Goal: Information Seeking & Learning: Learn about a topic

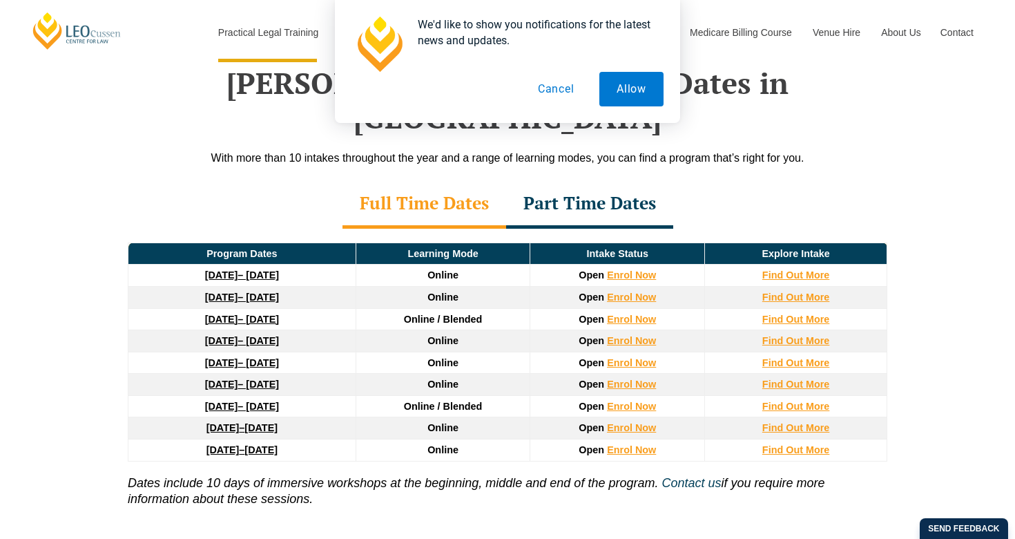
click at [559, 86] on button "Cancel" at bounding box center [556, 89] width 71 height 35
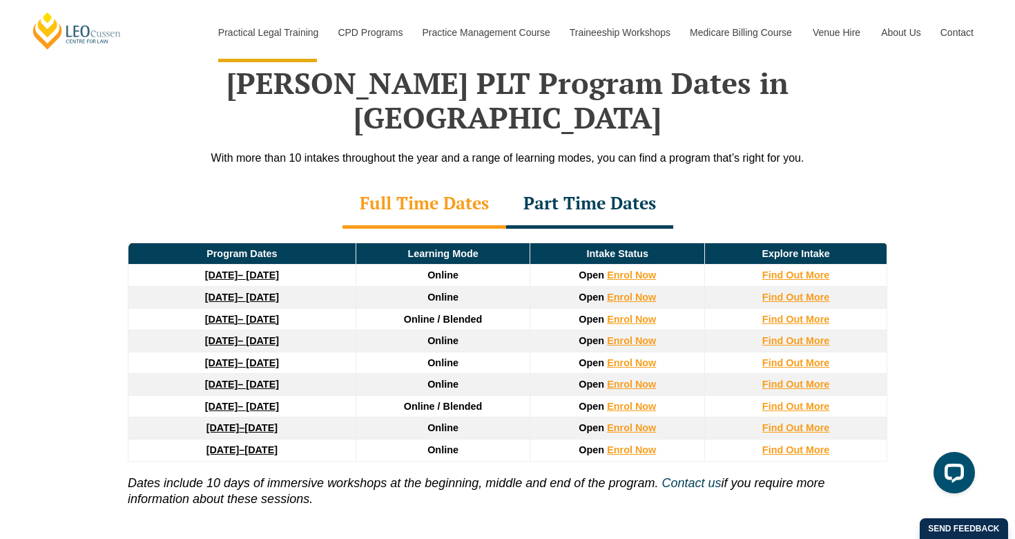
click at [673, 180] on div "Part Time Dates" at bounding box center [589, 204] width 167 height 48
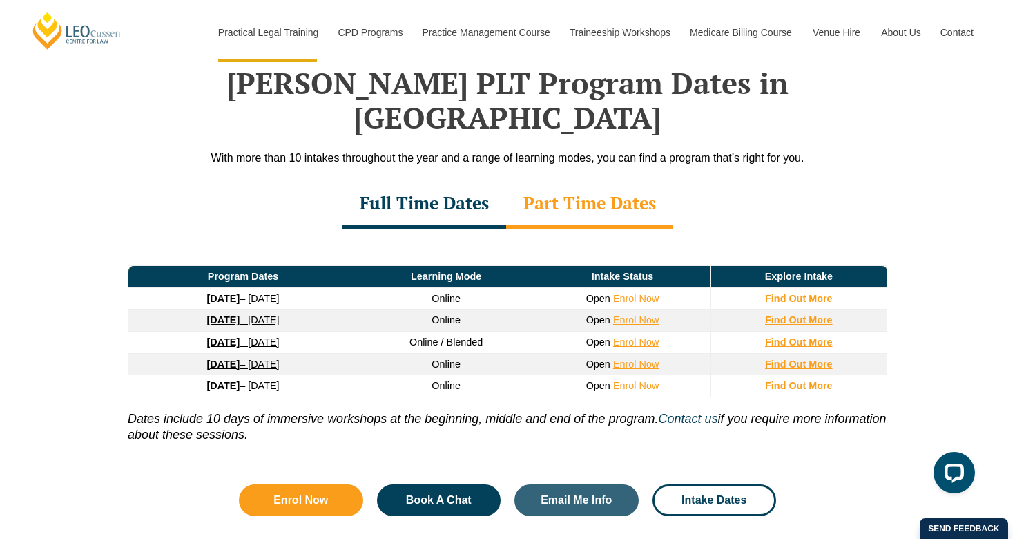
click at [465, 180] on div "Full Time Dates" at bounding box center [425, 204] width 164 height 48
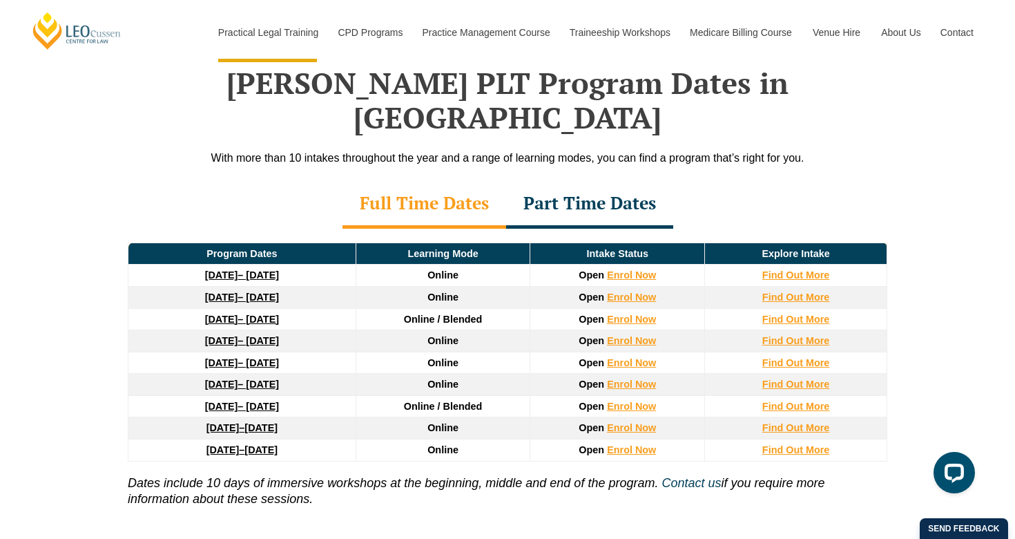
click at [648, 229] on div "Program Dates Learning Mode Intake Status Explore Intake 22 September 2025 – 20…" at bounding box center [507, 379] width 787 height 300
click at [580, 229] on div "Program Dates Learning Mode Intake Status Explore Intake 22 September 2025 – 20…" at bounding box center [507, 379] width 787 height 300
click at [517, 195] on div "Part Time Dates" at bounding box center [589, 204] width 167 height 48
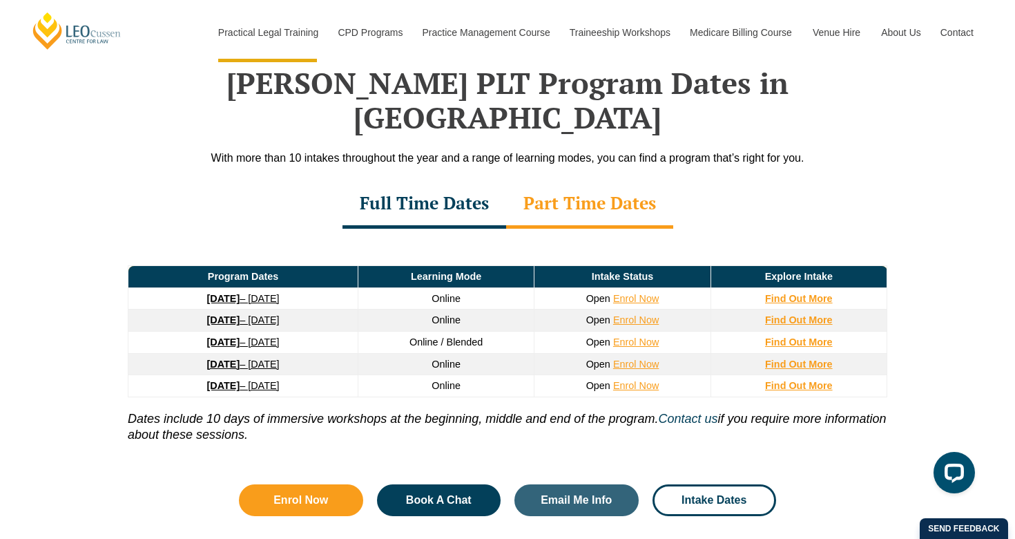
click at [439, 412] on icon "Dates include 10 days of immersive workshops at the beginning, middle and end o…" at bounding box center [391, 419] width 527 height 14
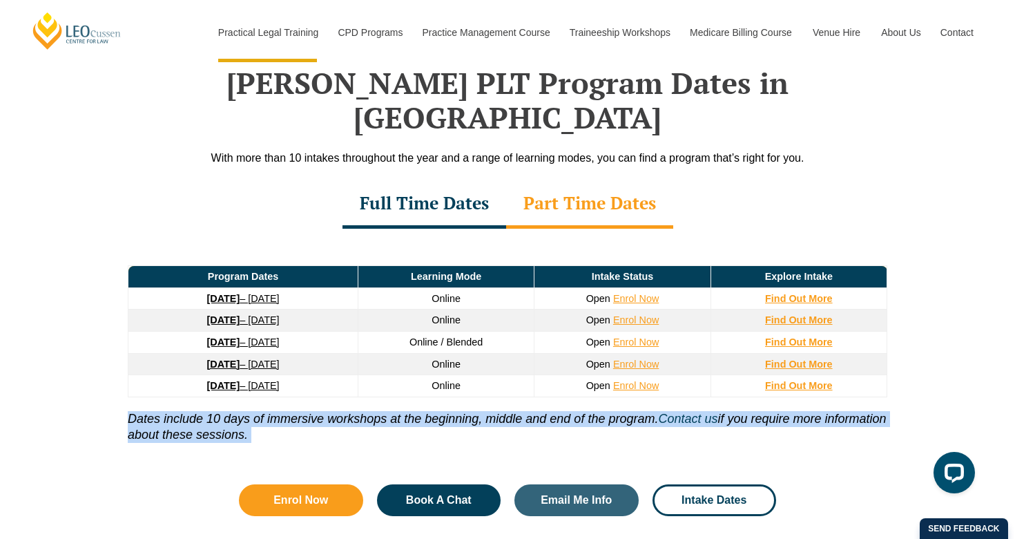
click at [460, 412] on icon "Dates include 10 days of immersive workshops at the beginning, middle and end o…" at bounding box center [391, 419] width 527 height 14
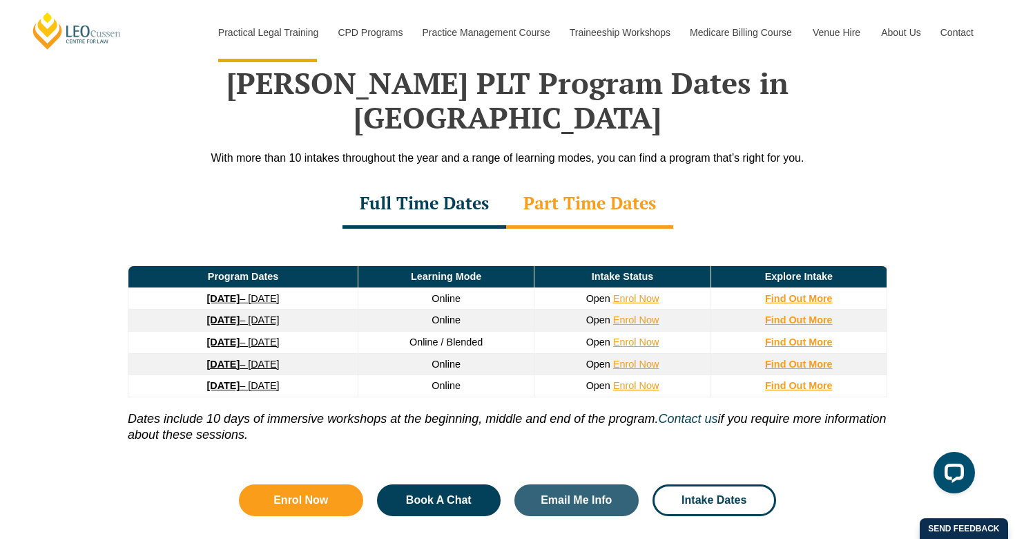
click at [460, 412] on icon "Dates include 10 days of immersive workshops at the beginning, middle and end o…" at bounding box center [391, 419] width 527 height 14
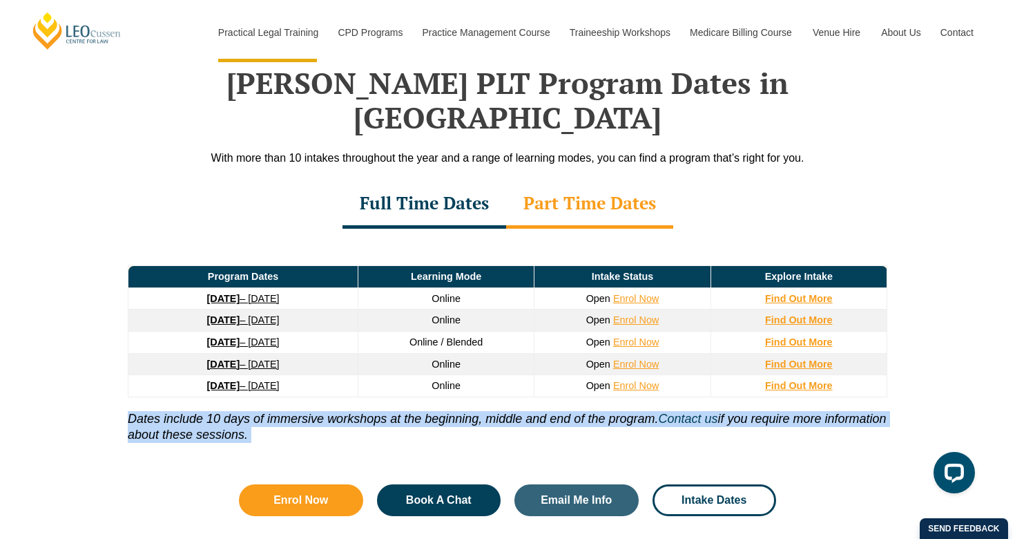
click at [438, 412] on icon "Dates include 10 days of immersive workshops at the beginning, middle and end o…" at bounding box center [391, 419] width 527 height 14
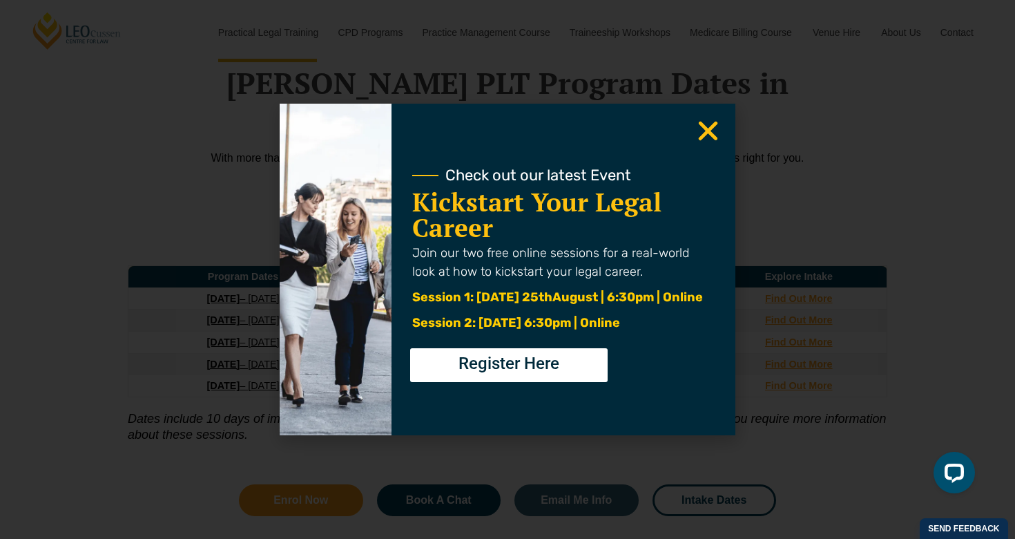
click at [722, 128] on div "Check out our latest Event Kickstart Your Legal Career Join our two free online…" at bounding box center [559, 269] width 335 height 331
click at [713, 130] on icon "Close" at bounding box center [708, 130] width 27 height 27
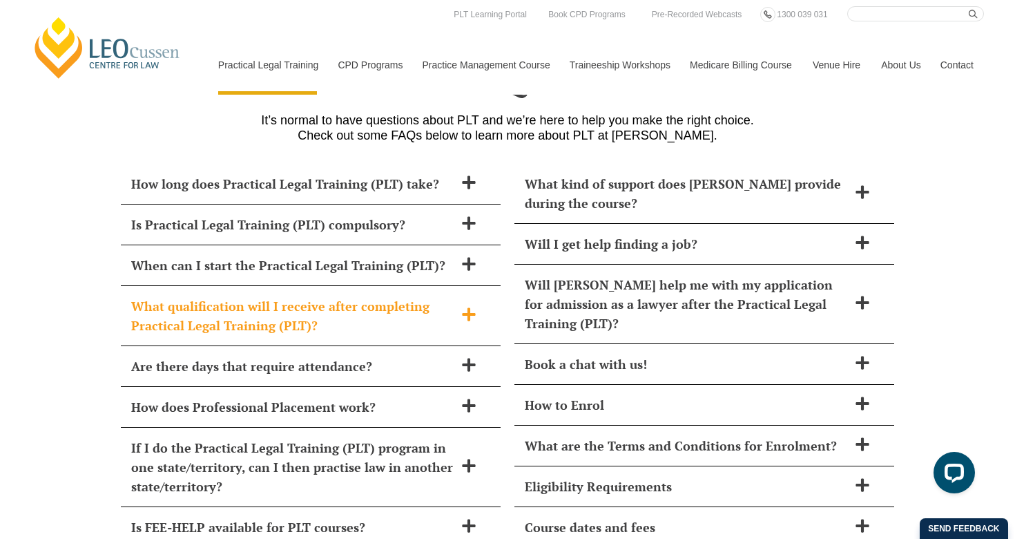
scroll to position [5886, 0]
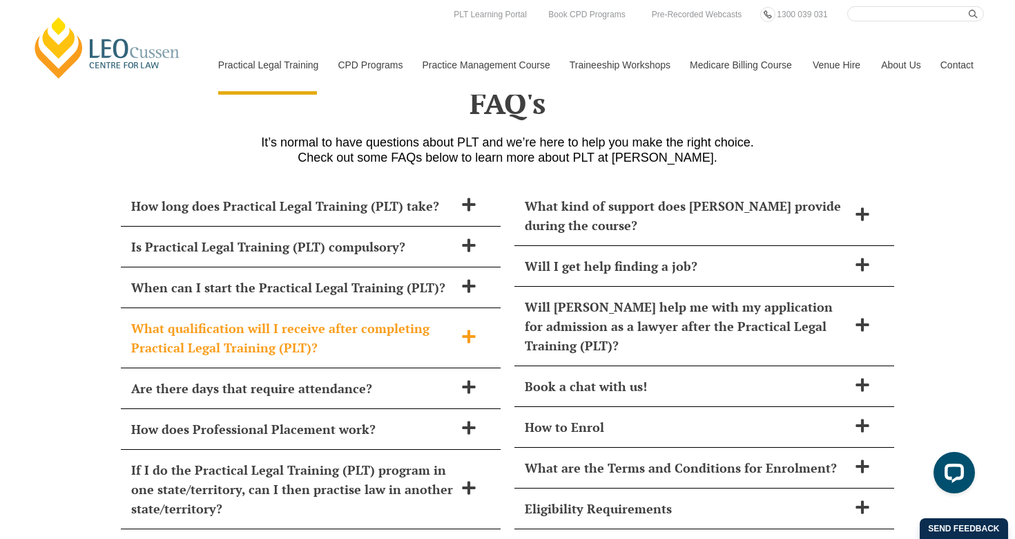
click at [413, 318] on span "What qualification will I receive after completing Practical Legal Training (PL…" at bounding box center [292, 337] width 323 height 39
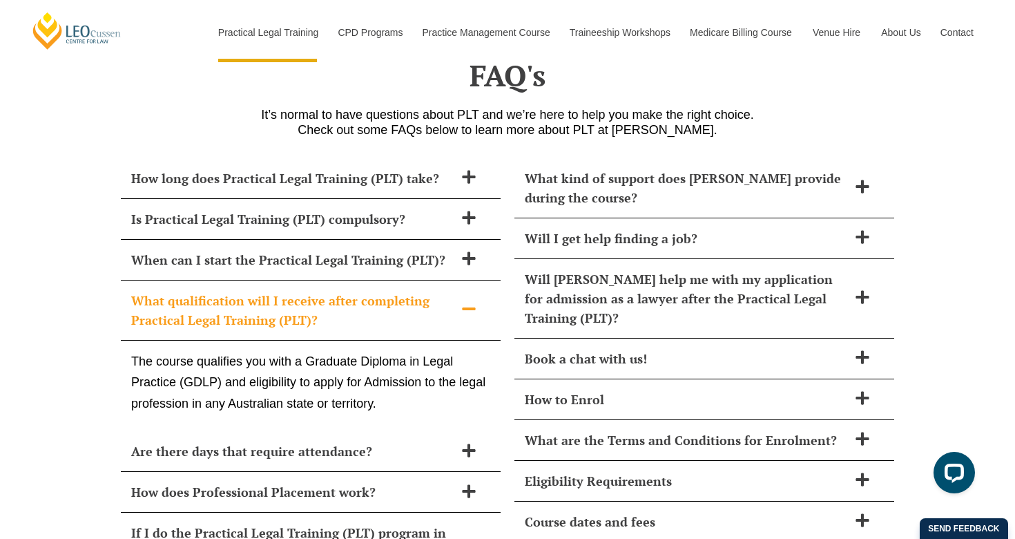
scroll to position [5959, 0]
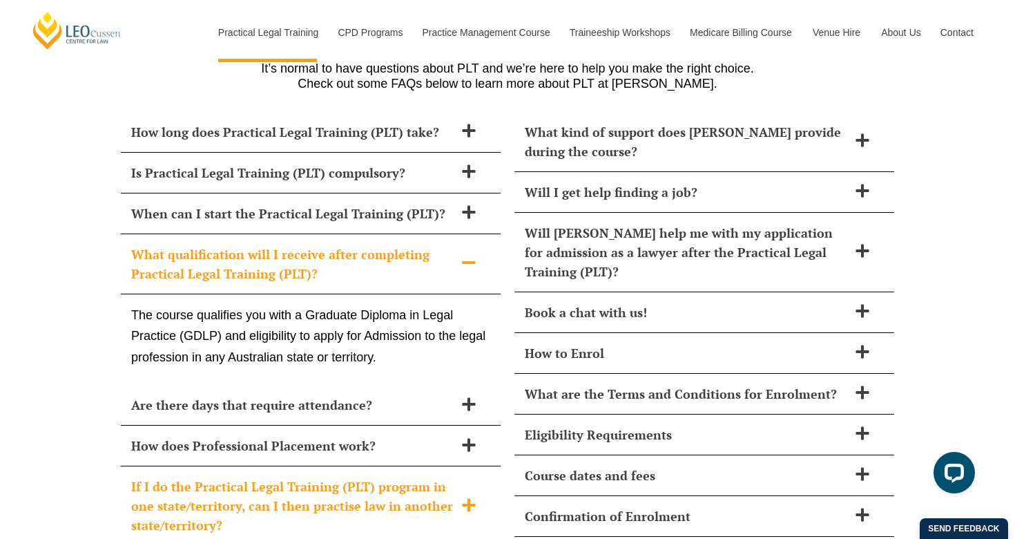
click at [264, 476] on span "If I do the Practical Legal Training (PLT) program in one state/territory, can …" at bounding box center [292, 505] width 323 height 58
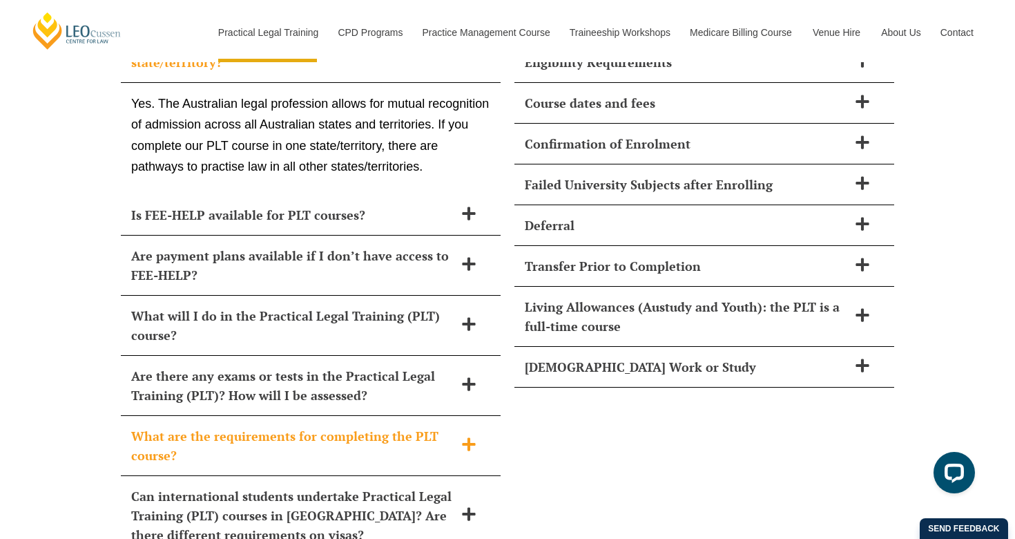
scroll to position [6342, 0]
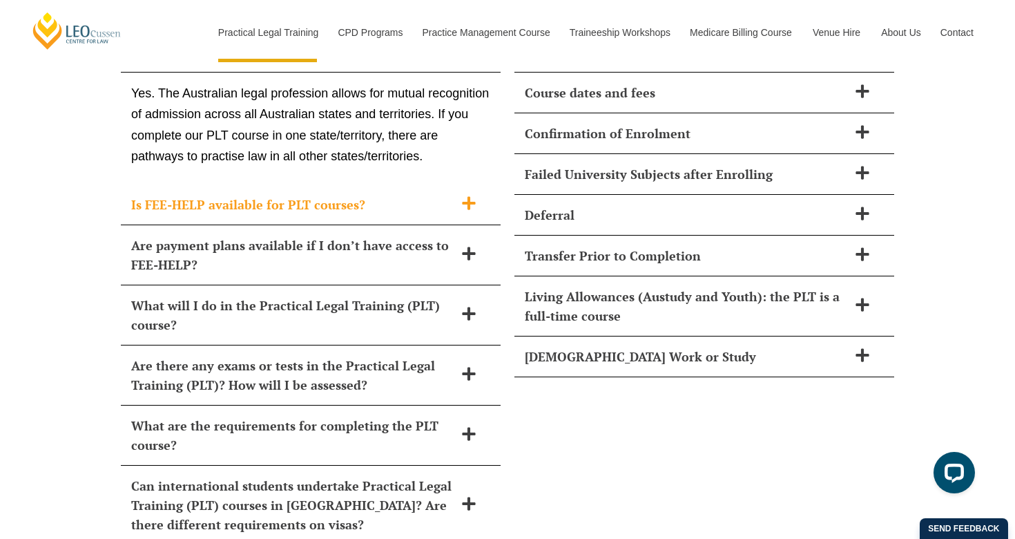
click at [273, 195] on span "Is FEE-HELP available for PLT courses?" at bounding box center [292, 204] width 323 height 19
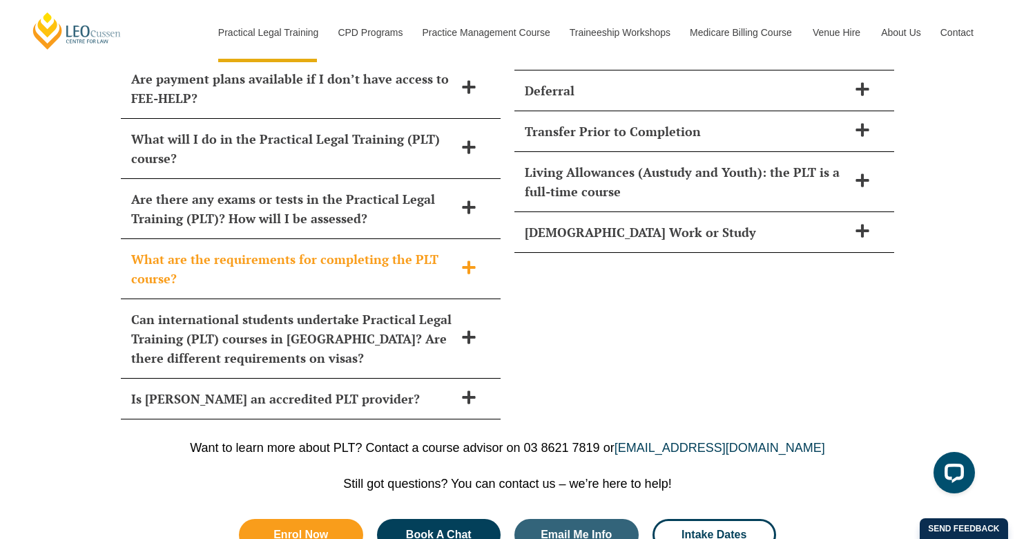
scroll to position [6469, 0]
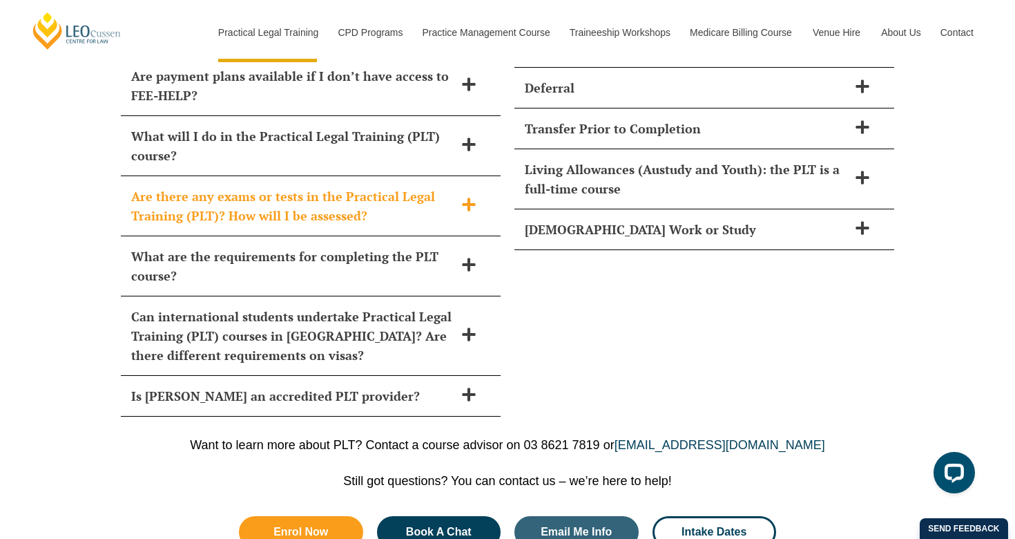
click at [259, 180] on div "Are there any exams or tests in the Practical Legal Training (PLT)? How will I …" at bounding box center [311, 206] width 380 height 60
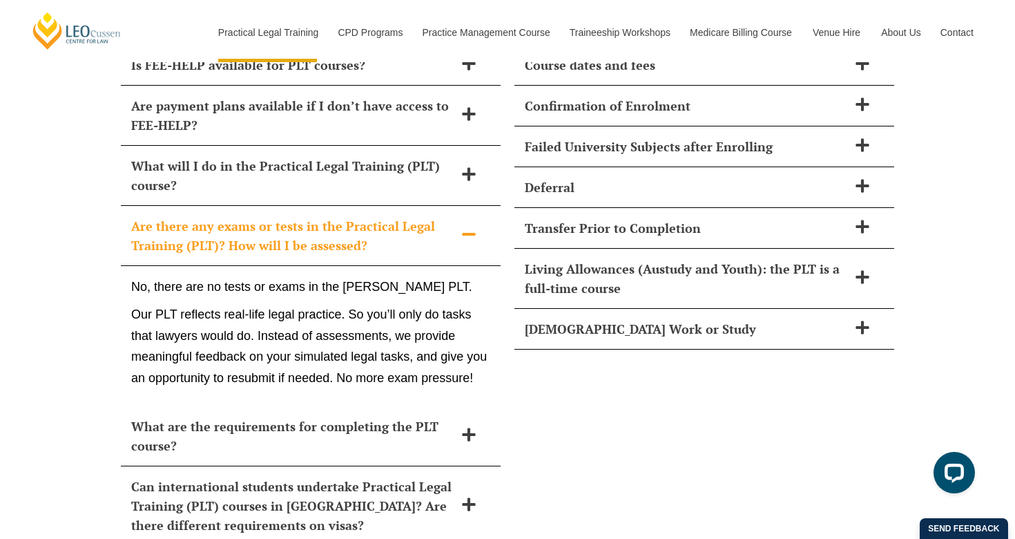
scroll to position [6363, 0]
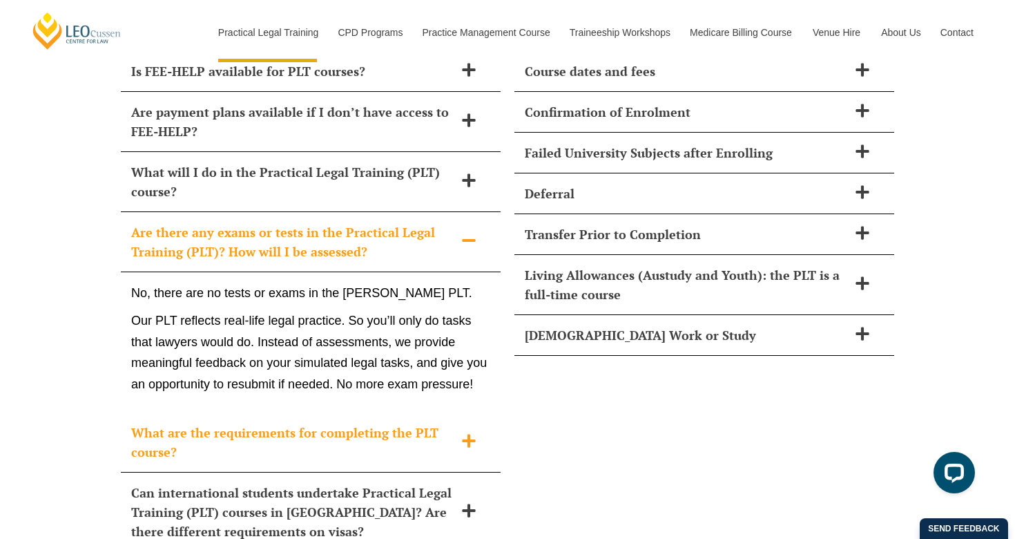
click at [460, 412] on div "What are the requirements for completing the PLT course?" at bounding box center [311, 442] width 380 height 60
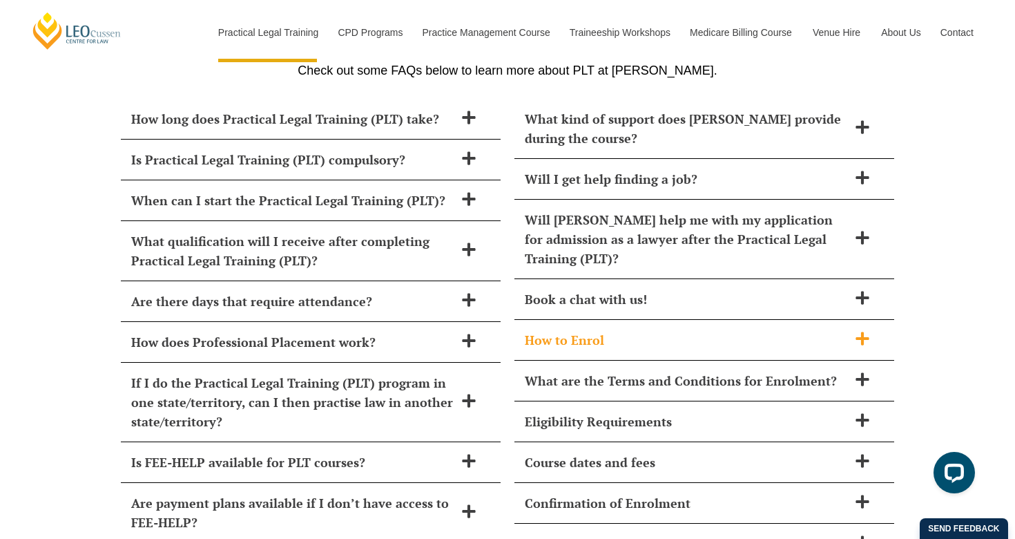
scroll to position [5974, 0]
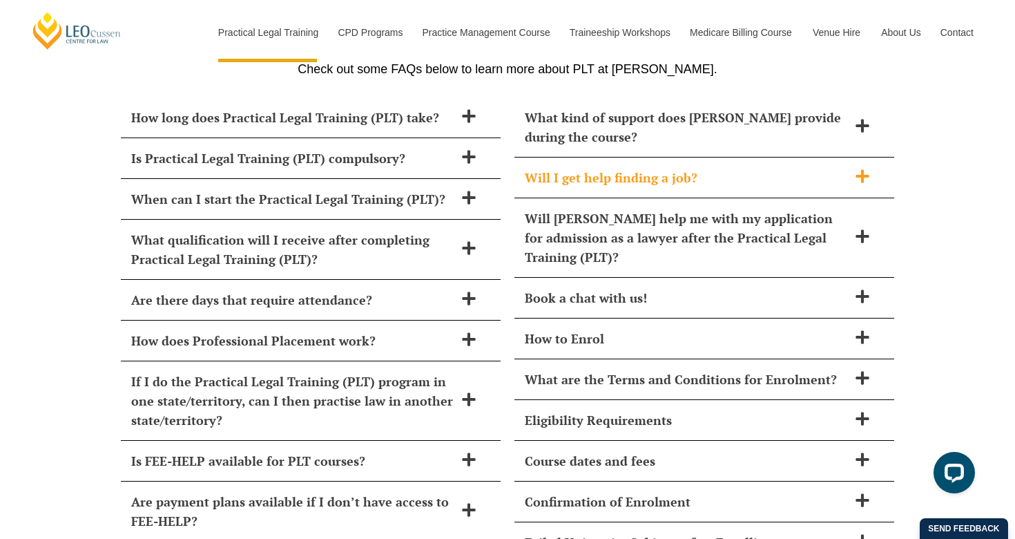
click at [605, 157] on div "Will I get help finding a job?" at bounding box center [704, 177] width 380 height 41
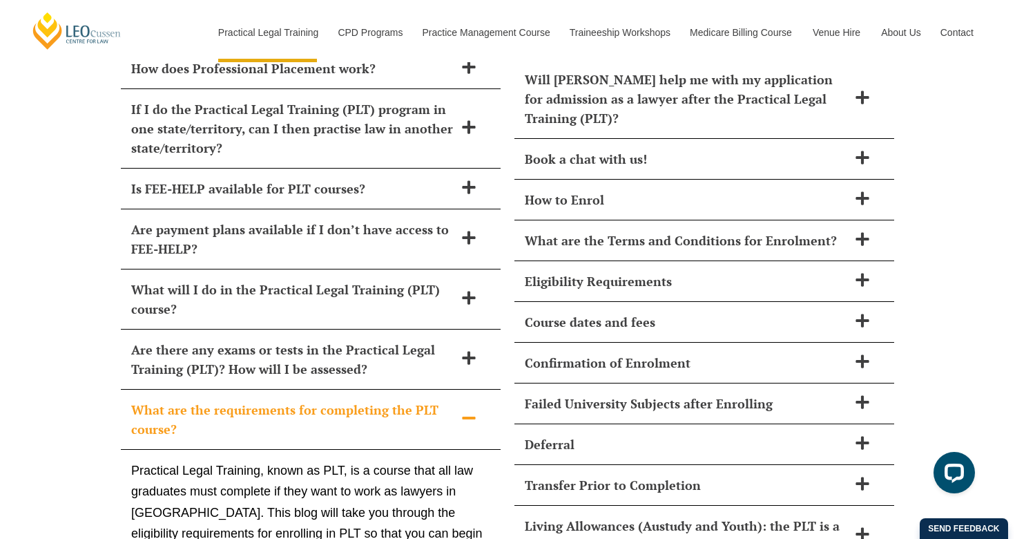
scroll to position [6269, 0]
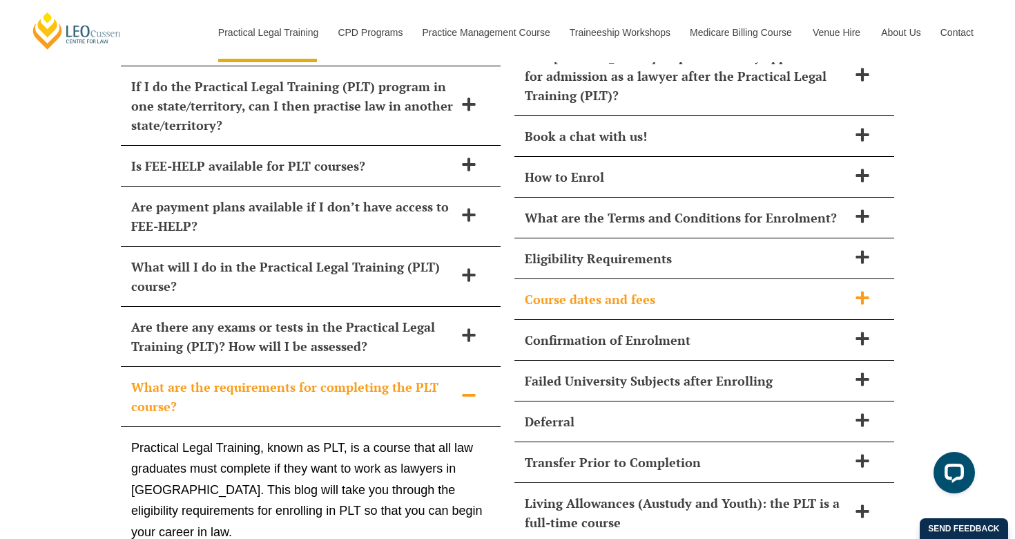
click at [809, 289] on span "Course dates and fees" at bounding box center [686, 298] width 323 height 19
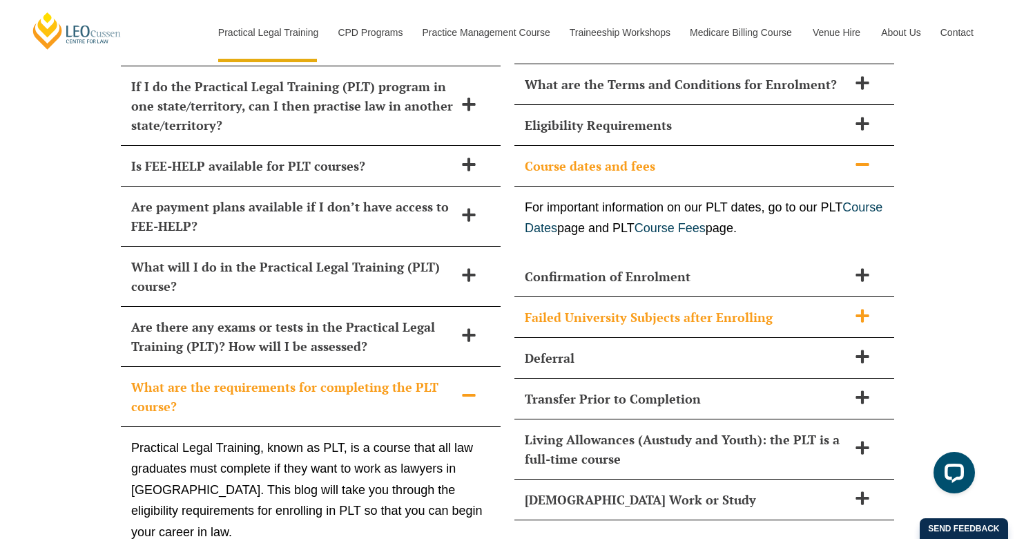
click at [743, 307] on span "Failed University Subjects after Enrolling" at bounding box center [686, 316] width 323 height 19
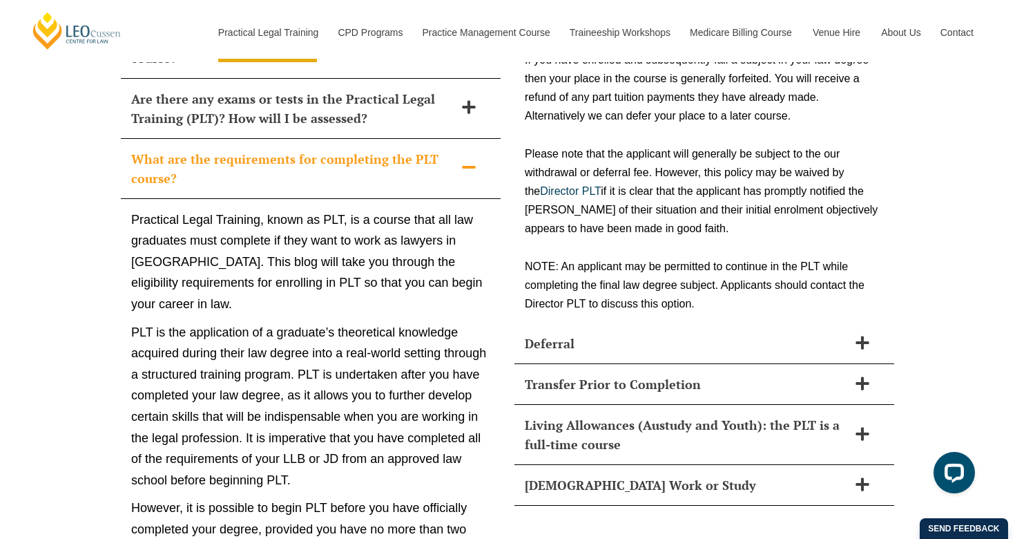
scroll to position [6499, 0]
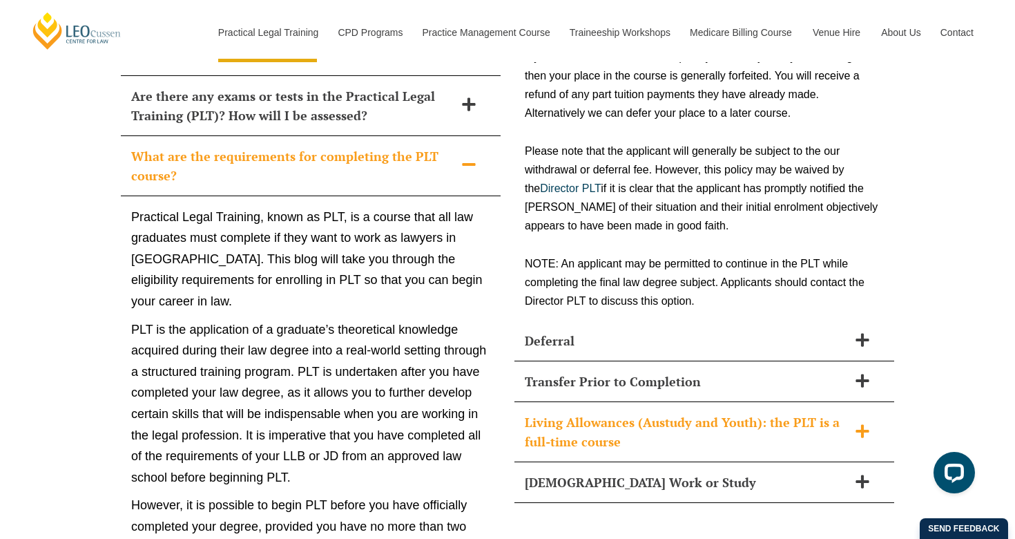
click at [848, 423] on span at bounding box center [862, 431] width 29 height 17
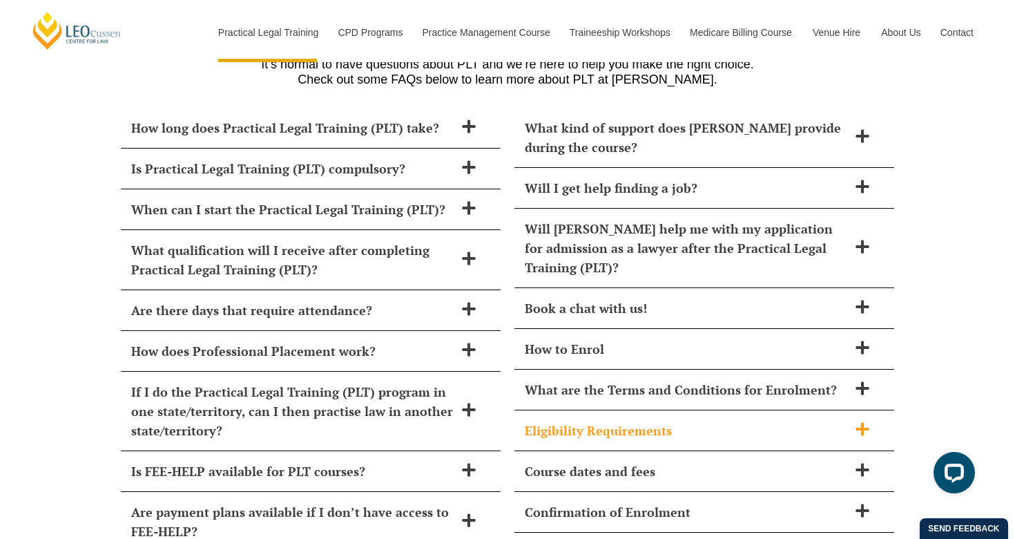
scroll to position [5873, 0]
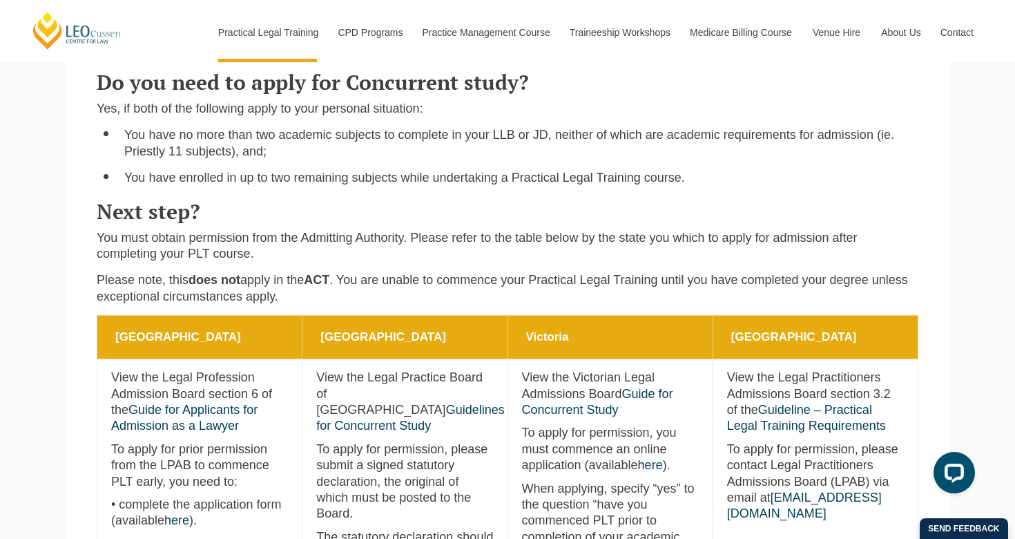
scroll to position [427, 0]
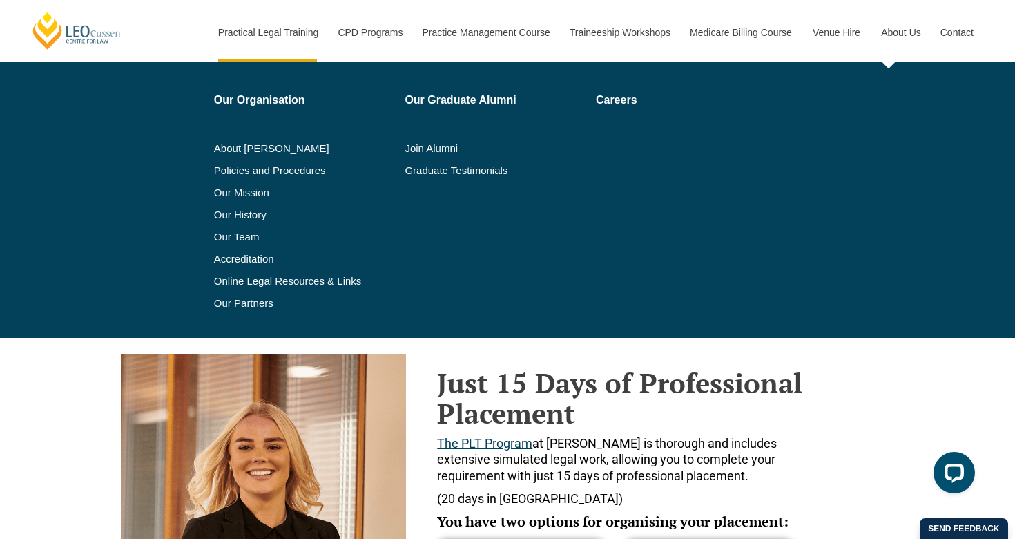
scroll to position [280, 0]
